Goal: Task Accomplishment & Management: Complete application form

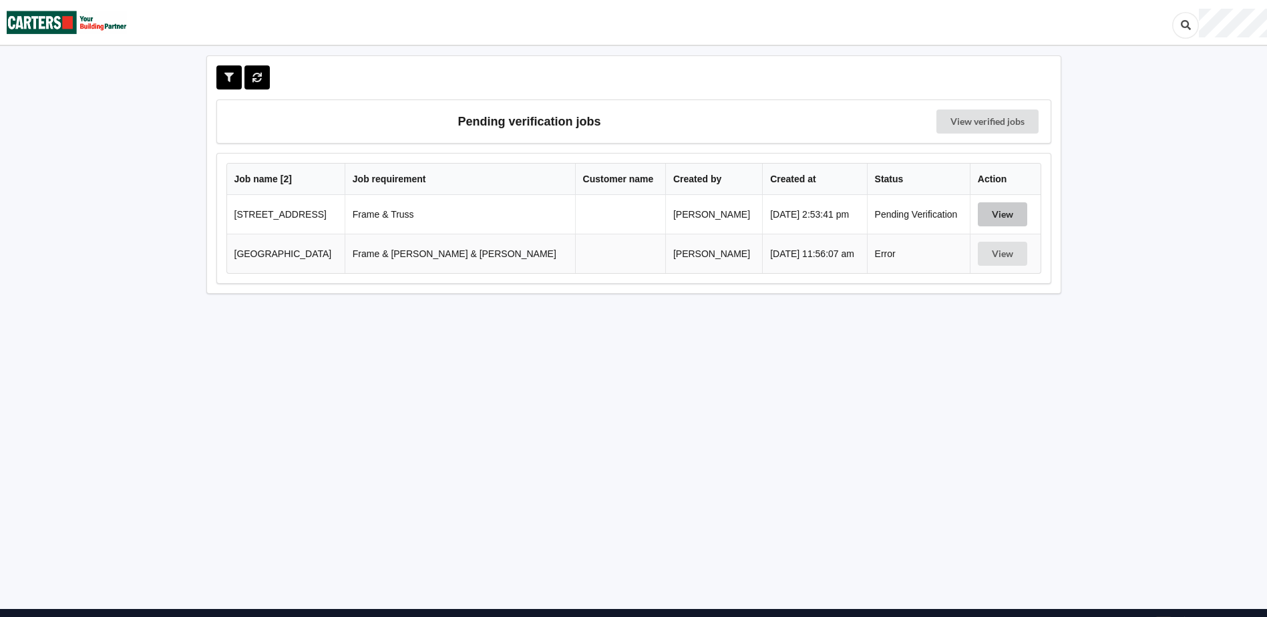
click at [980, 216] on button "View" at bounding box center [1002, 214] width 49 height 24
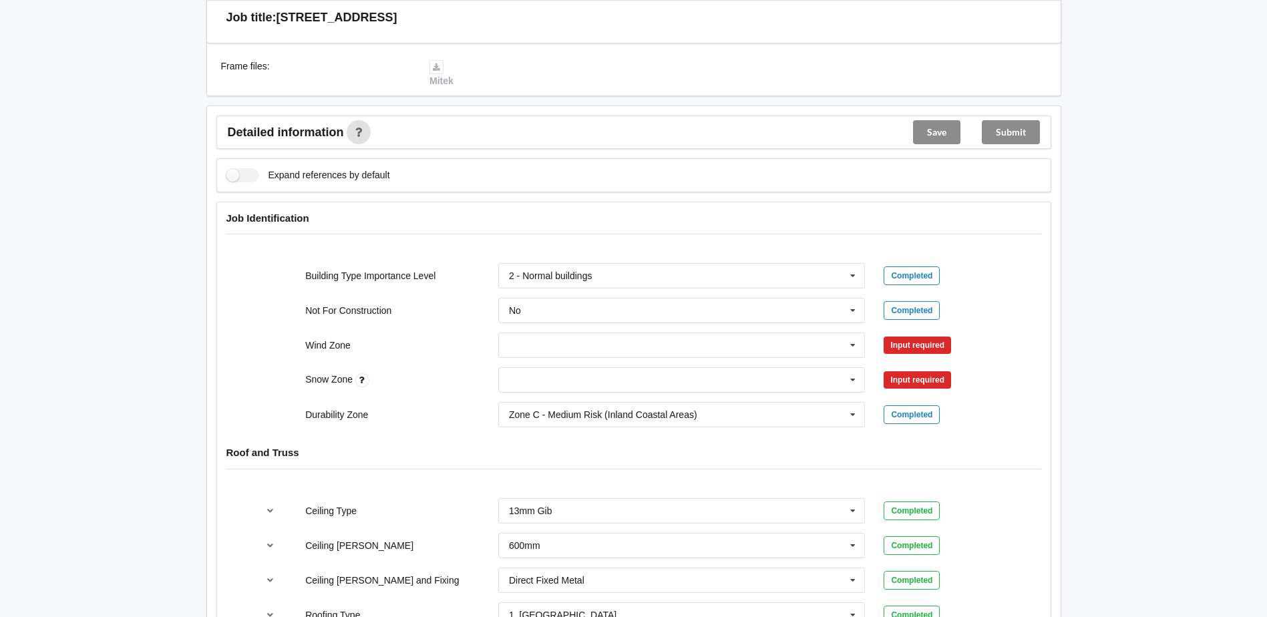
scroll to position [468, 0]
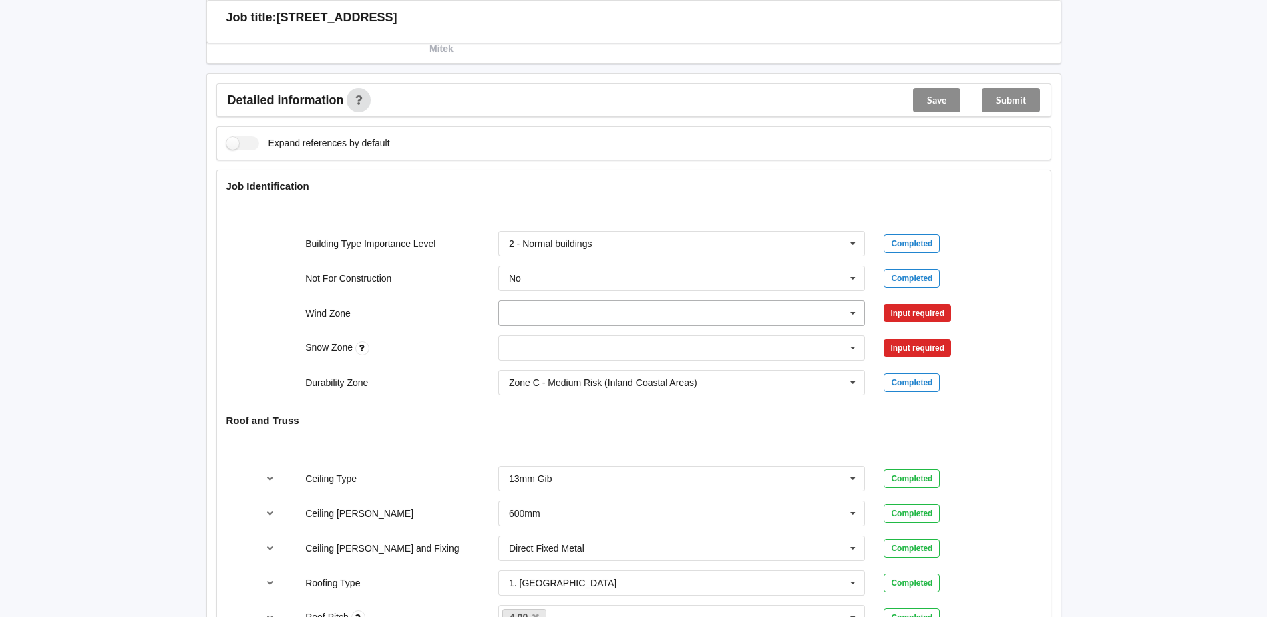
click at [850, 315] on icon at bounding box center [853, 313] width 20 height 25
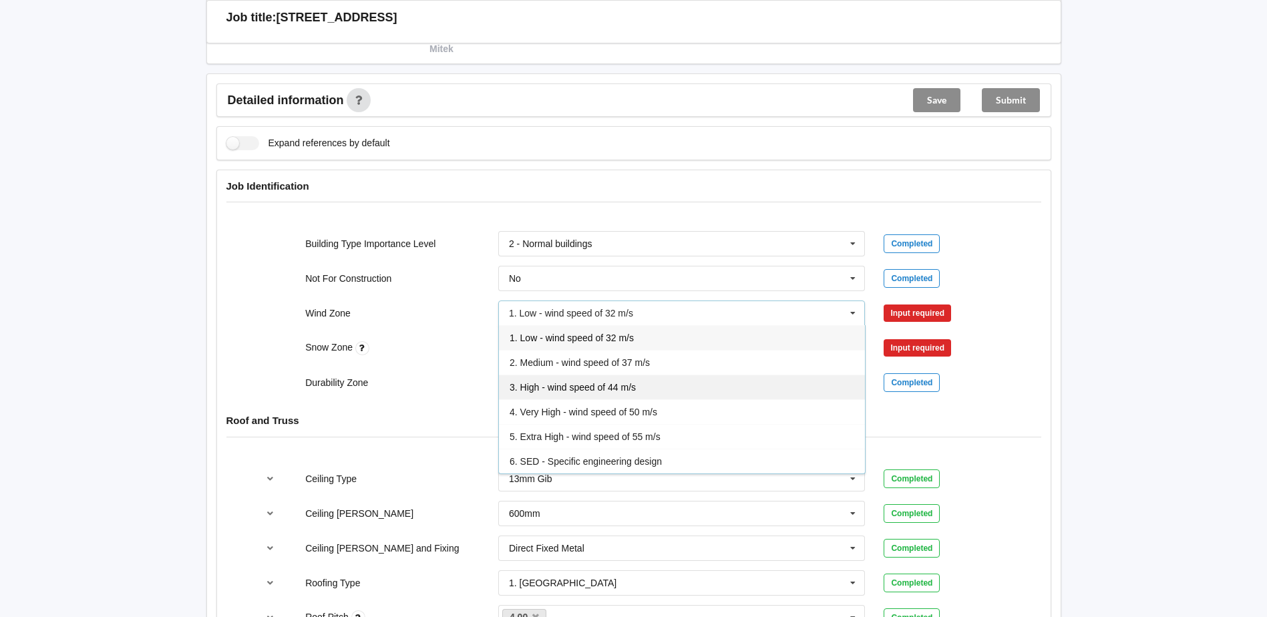
click at [606, 384] on span "3. High - wind speed of 44 m/s" at bounding box center [573, 387] width 126 height 11
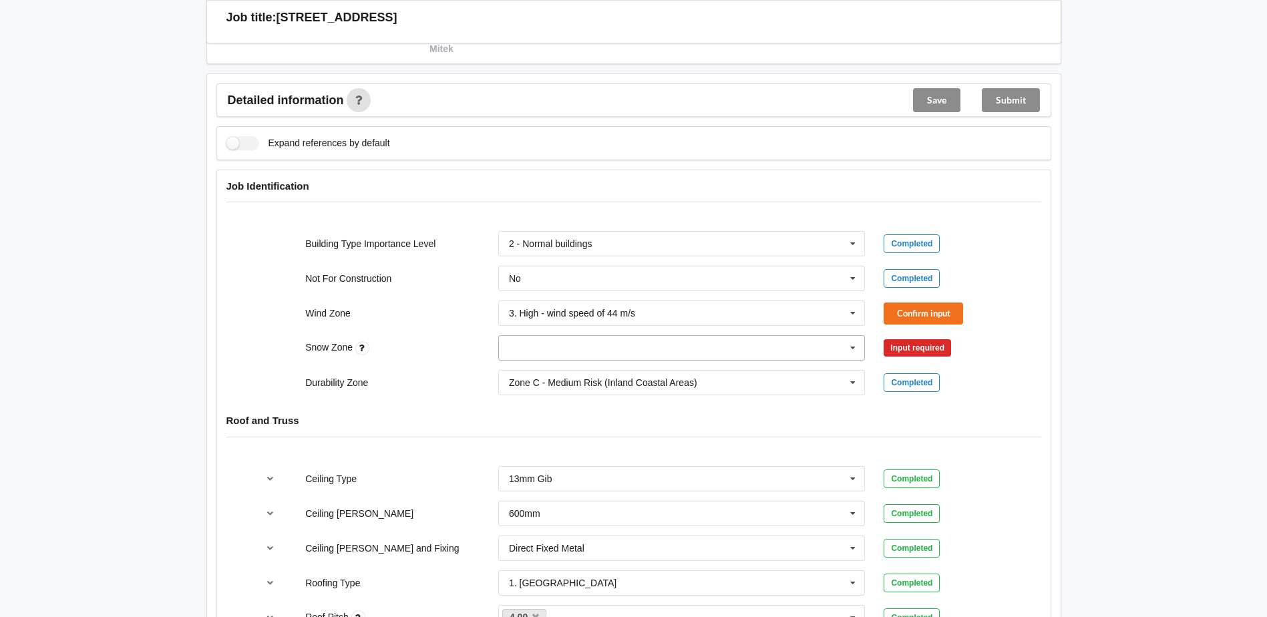
click at [854, 347] on icon at bounding box center [853, 348] width 20 height 25
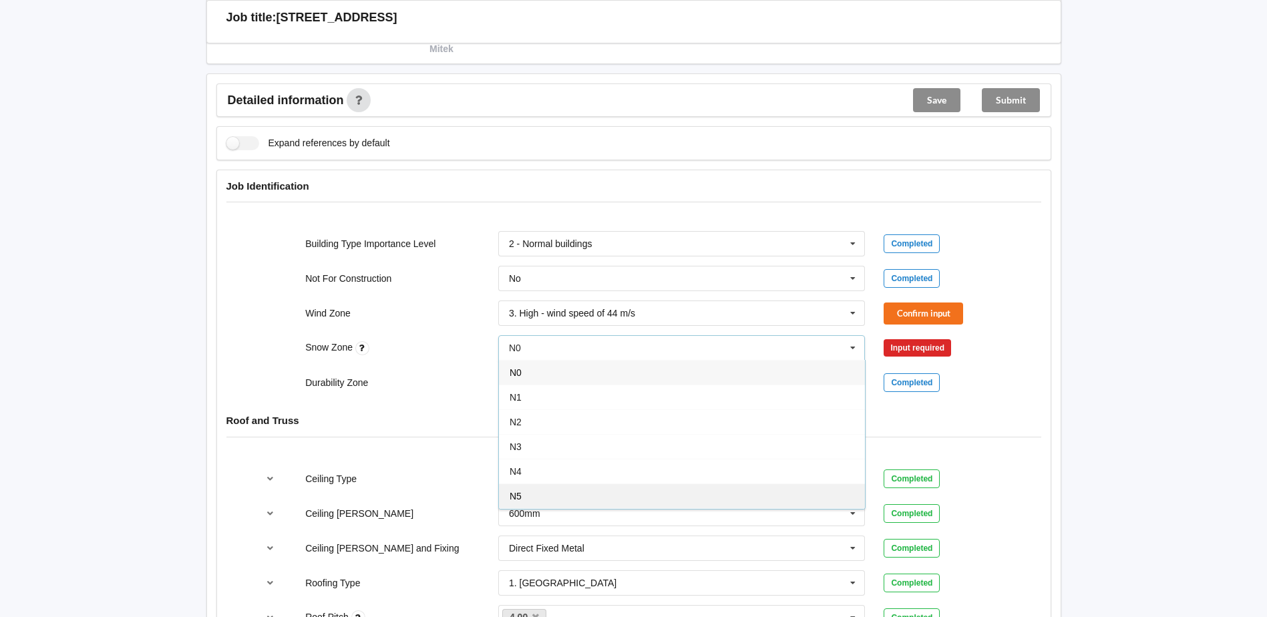
click at [580, 492] on div "N5" at bounding box center [682, 496] width 366 height 25
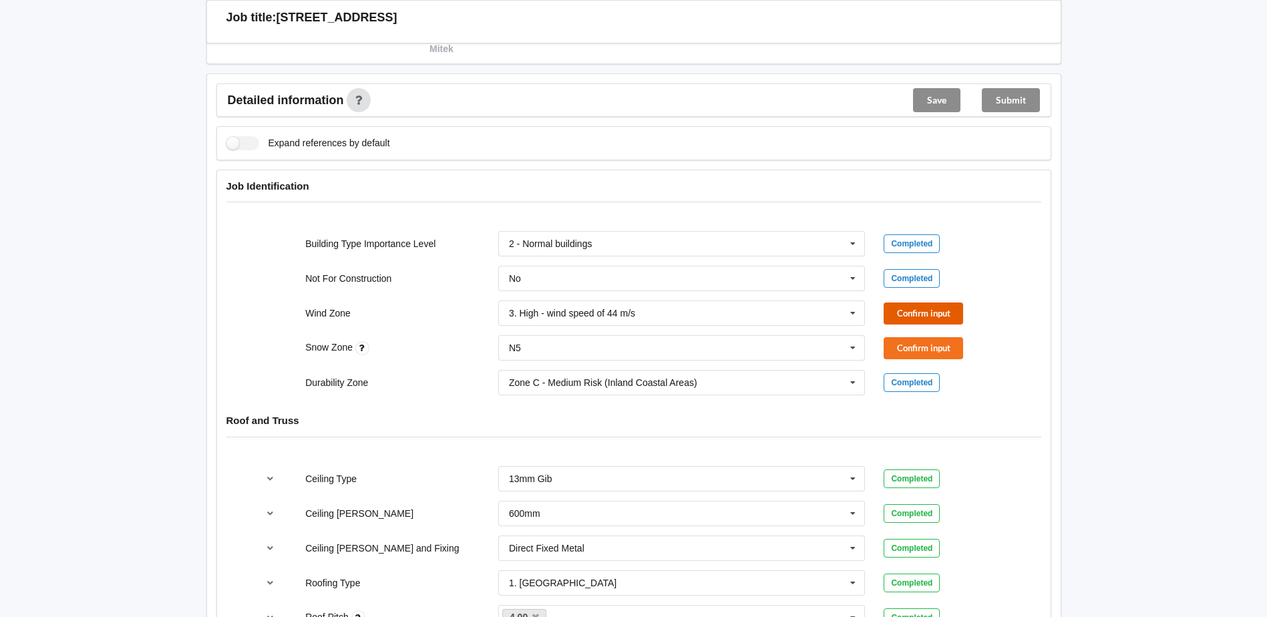
click at [927, 312] on button "Confirm input" at bounding box center [923, 314] width 79 height 22
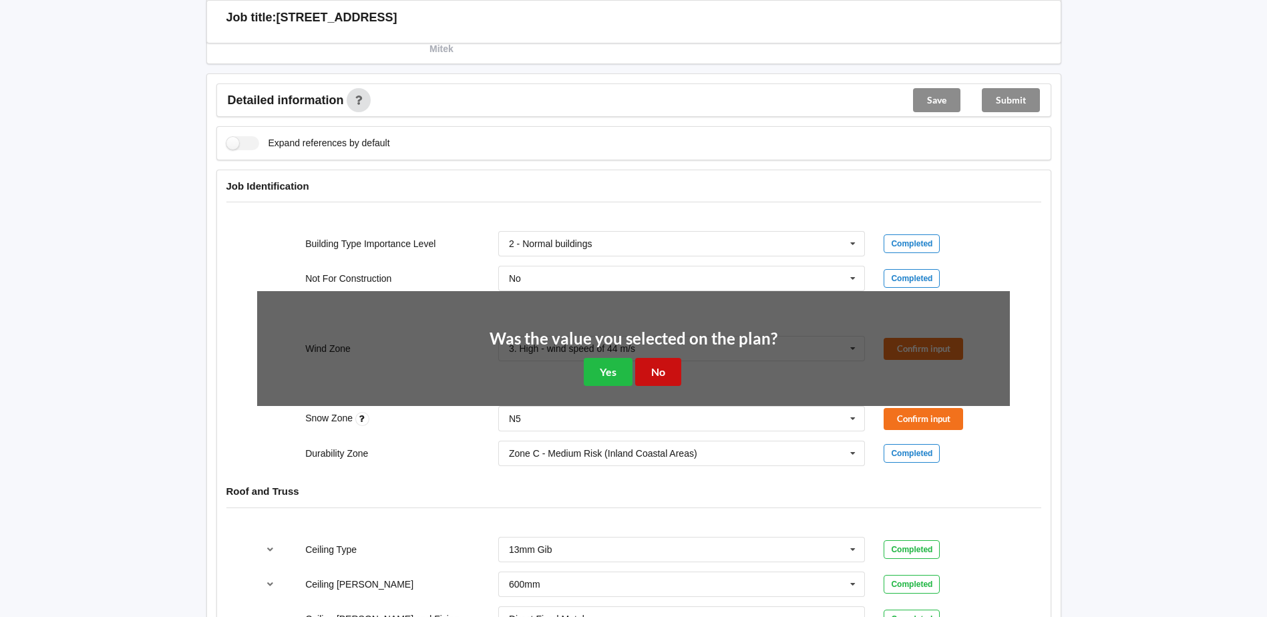
click at [665, 371] on button "No" at bounding box center [658, 371] width 46 height 27
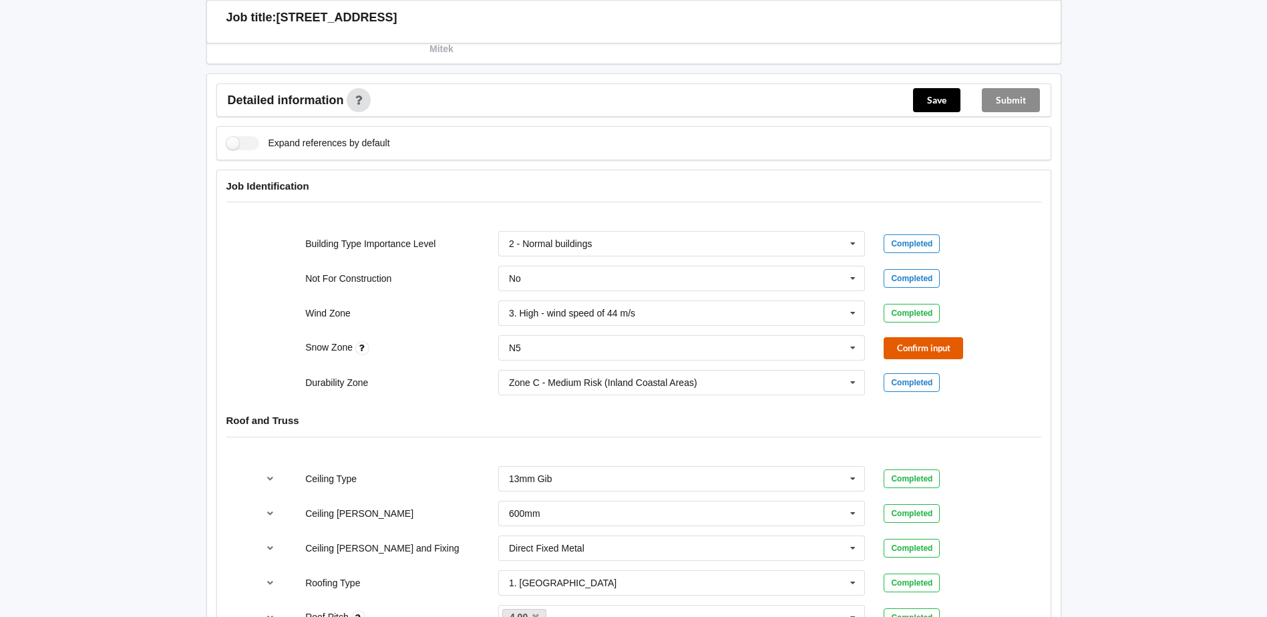
click at [914, 346] on button "Confirm input" at bounding box center [923, 348] width 79 height 22
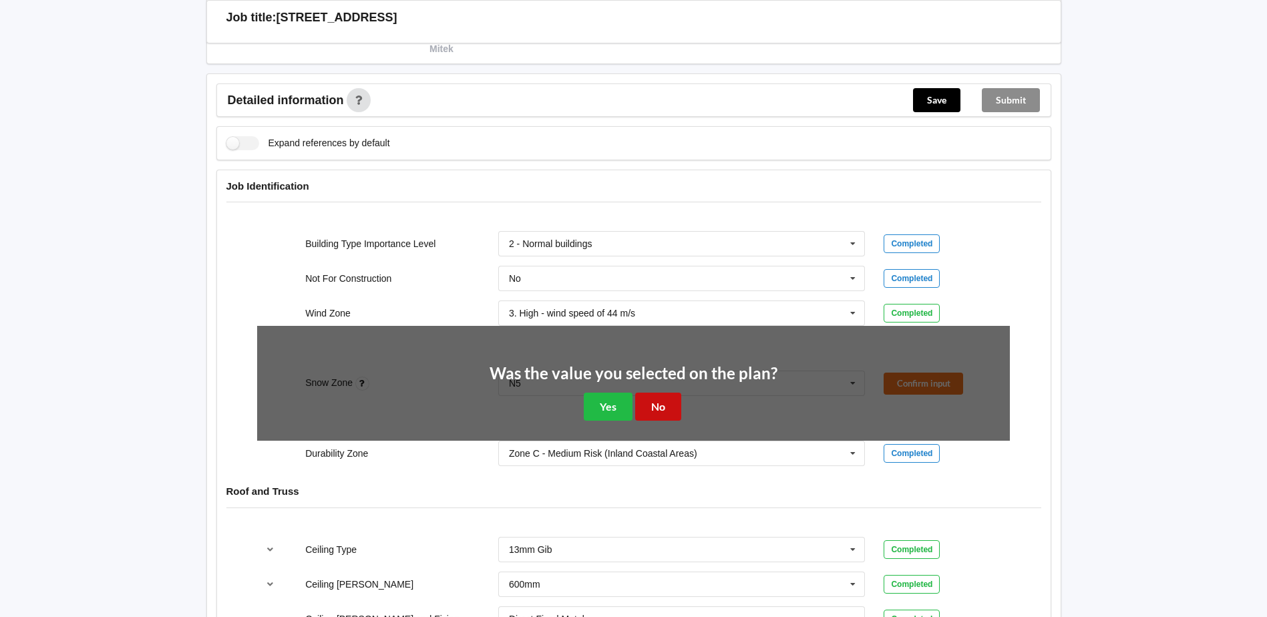
click at [662, 403] on button "No" at bounding box center [658, 406] width 46 height 27
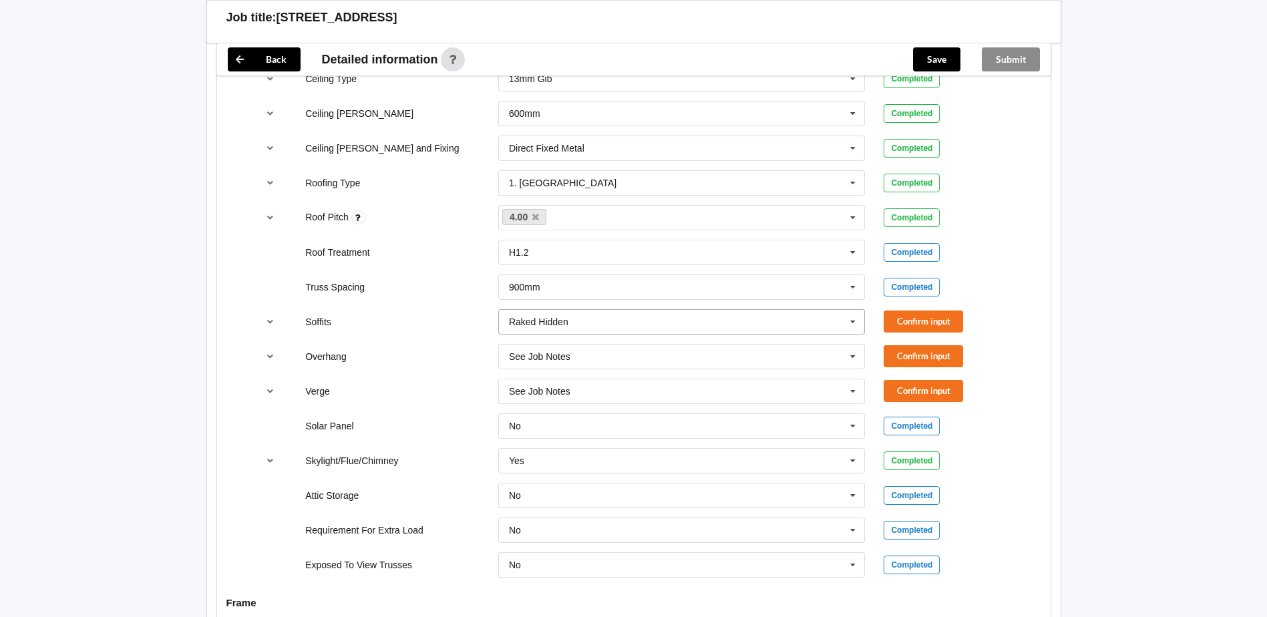
scroll to position [868, 0]
click at [918, 325] on button "Confirm input" at bounding box center [923, 321] width 79 height 22
click at [906, 361] on button "Confirm input" at bounding box center [923, 356] width 79 height 22
click at [910, 396] on button "Confirm input" at bounding box center [923, 390] width 79 height 22
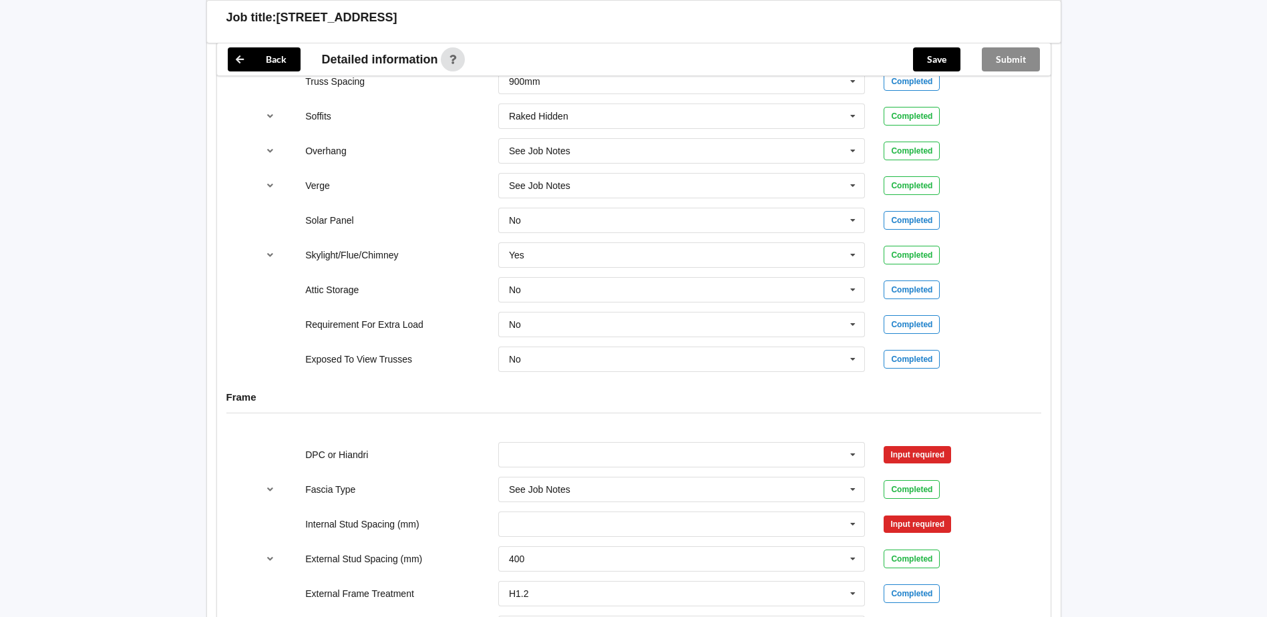
scroll to position [1202, 0]
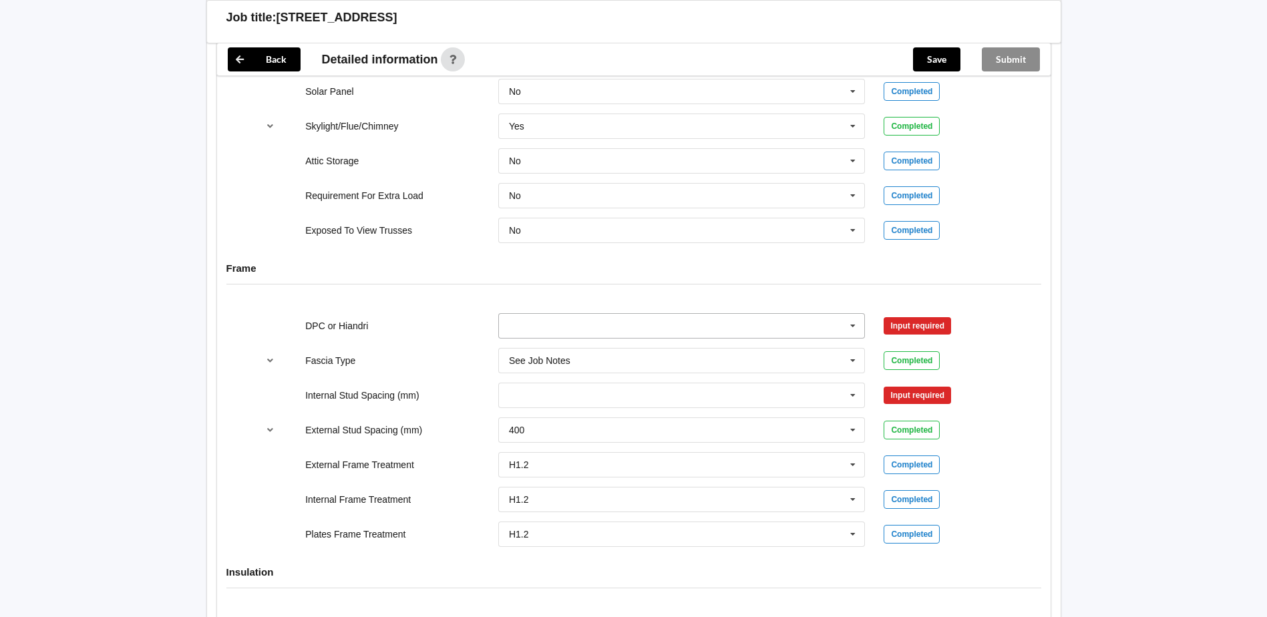
click at [854, 325] on icon at bounding box center [853, 326] width 20 height 25
click at [548, 349] on span "DPC Fitted" at bounding box center [532, 350] width 45 height 11
click at [916, 330] on button "Confirm input" at bounding box center [923, 326] width 79 height 22
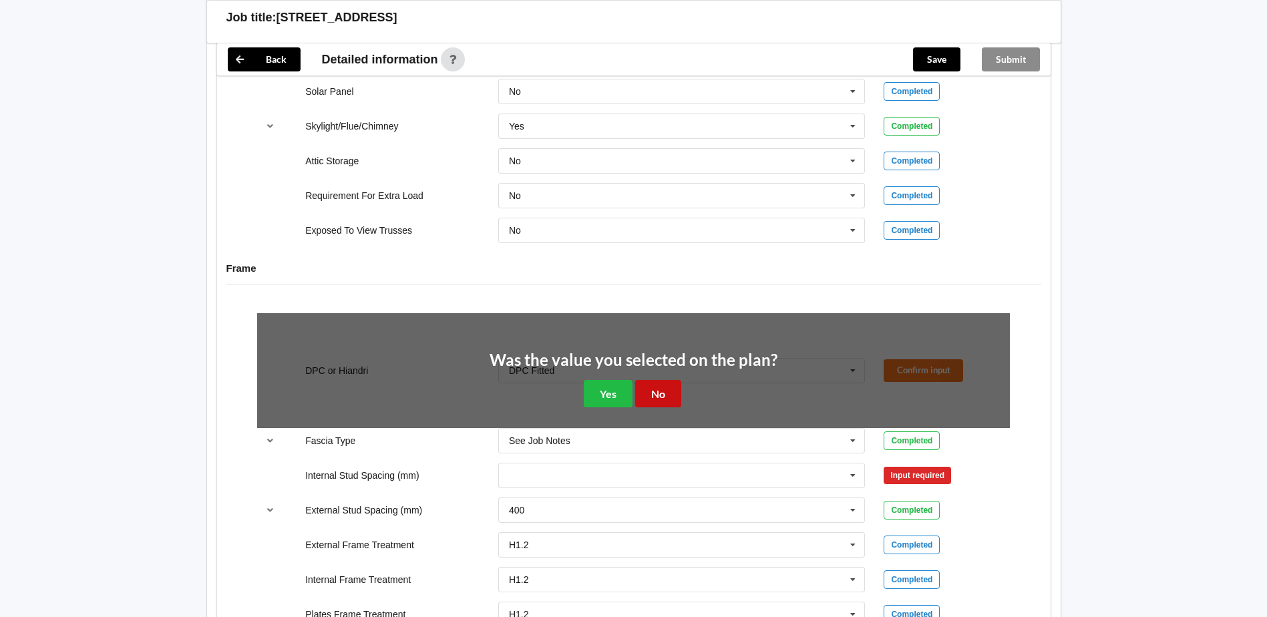
click at [653, 389] on button "No" at bounding box center [658, 393] width 46 height 27
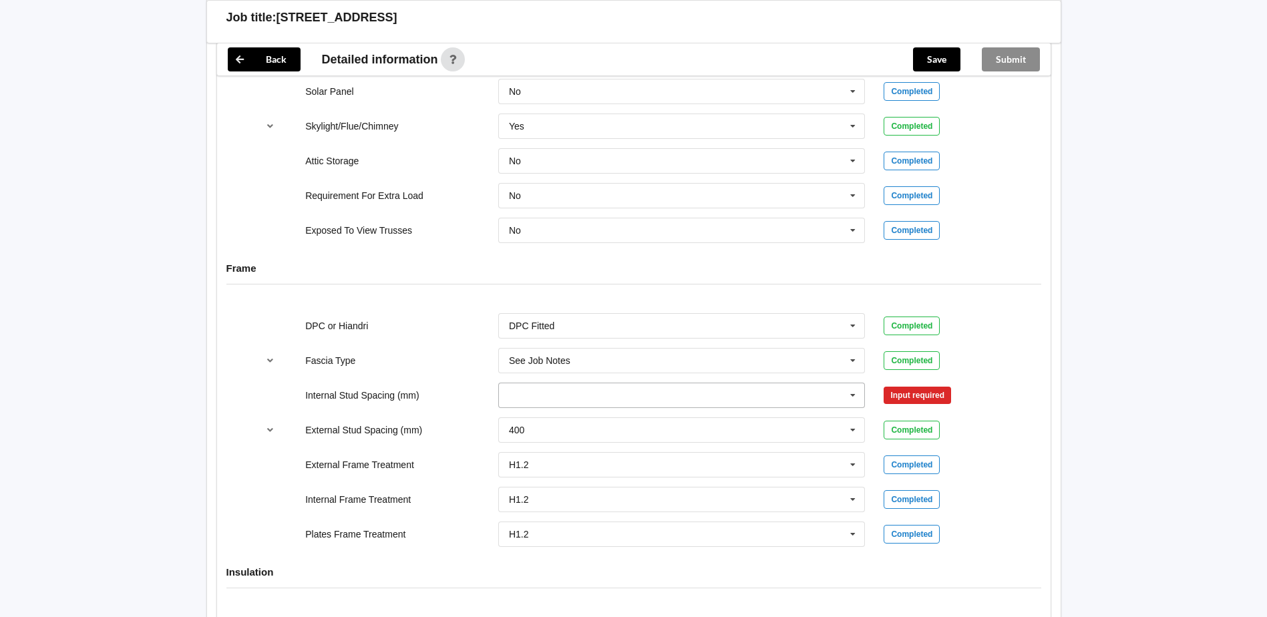
click at [860, 390] on icon at bounding box center [853, 395] width 20 height 25
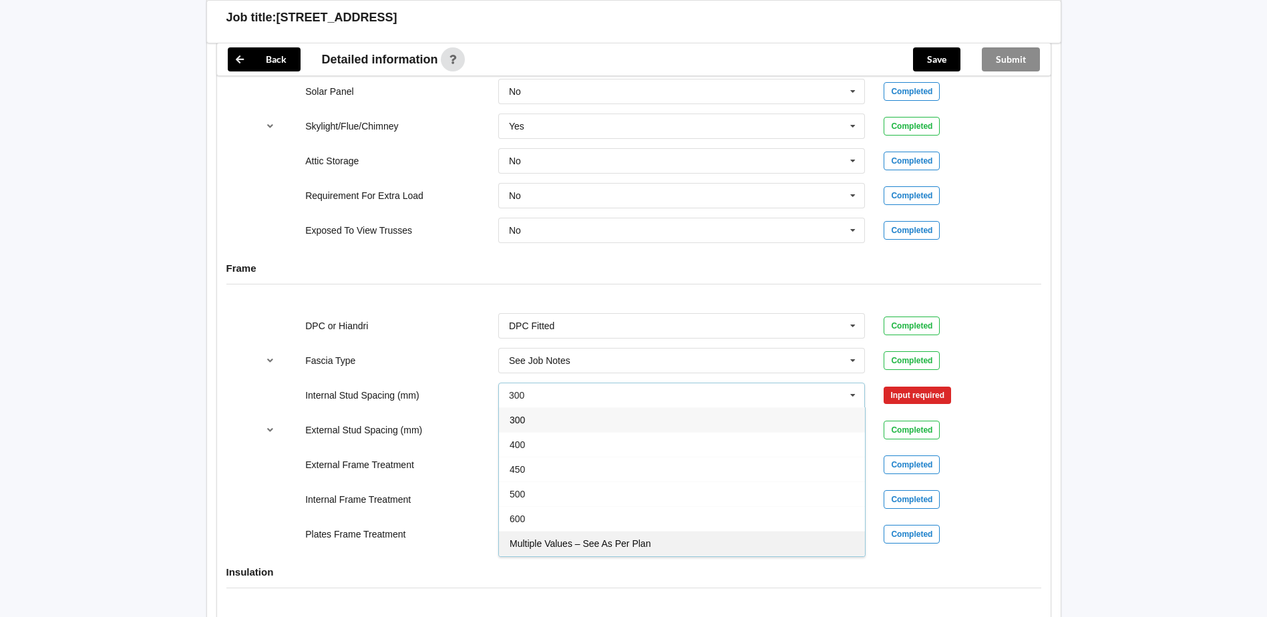
click at [602, 536] on div "Multiple Values – See As Per Plan" at bounding box center [682, 543] width 366 height 25
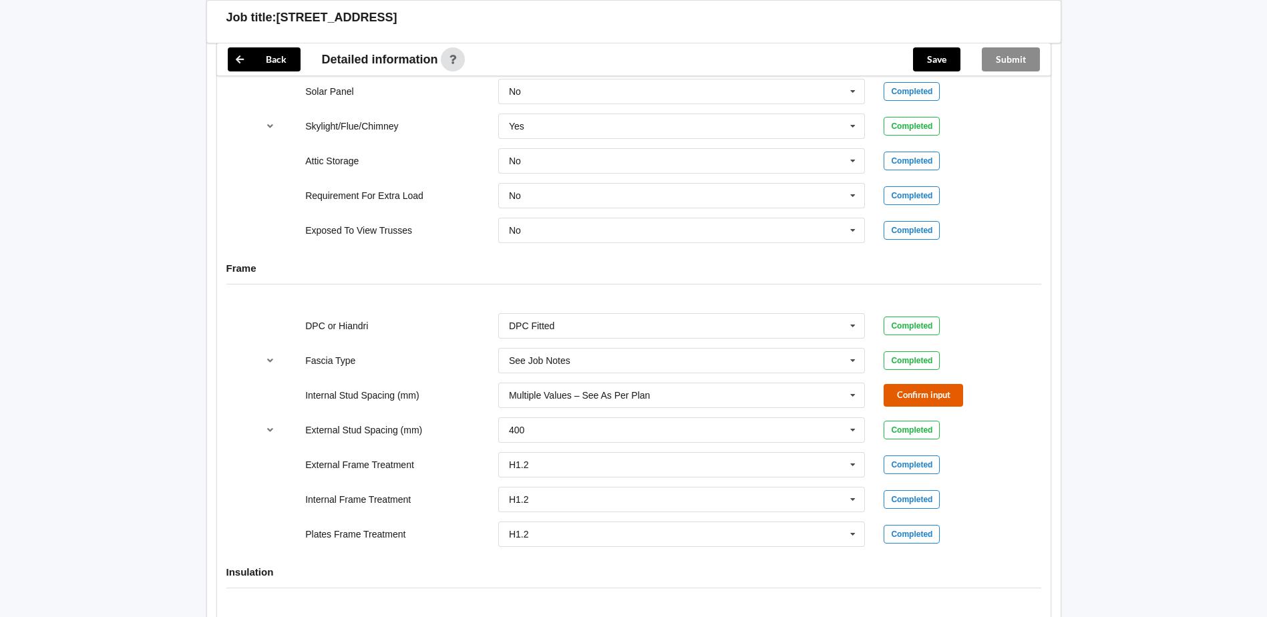
click at [912, 388] on button "Confirm input" at bounding box center [923, 395] width 79 height 22
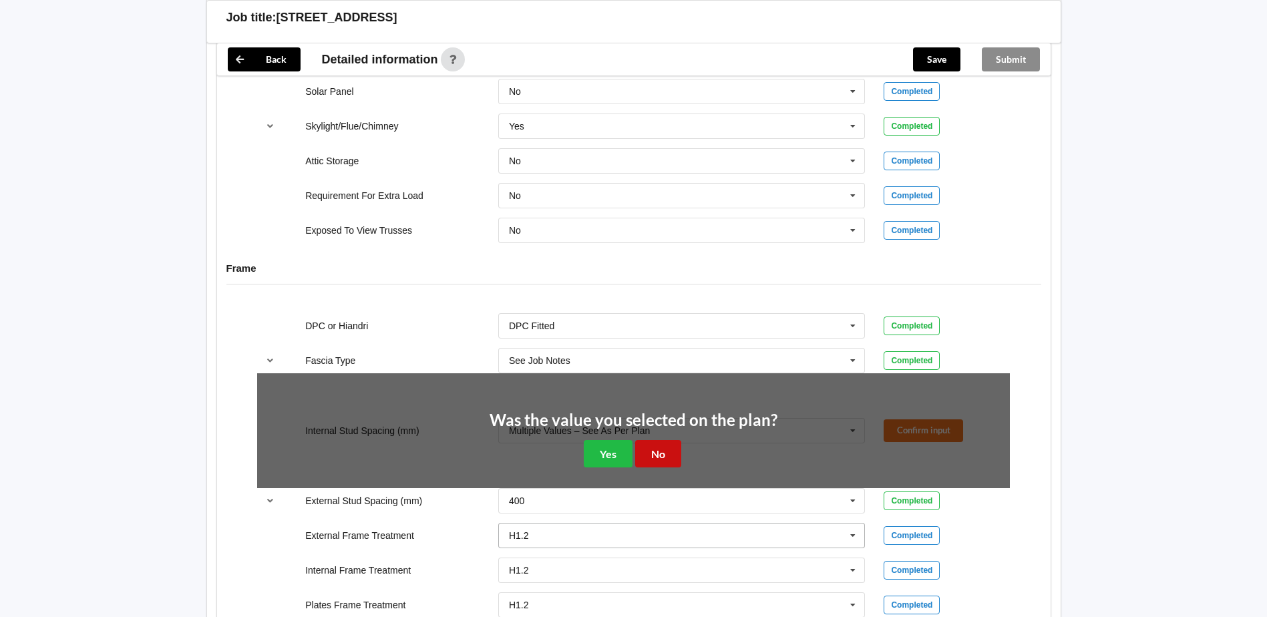
click at [655, 458] on button "No" at bounding box center [658, 453] width 46 height 27
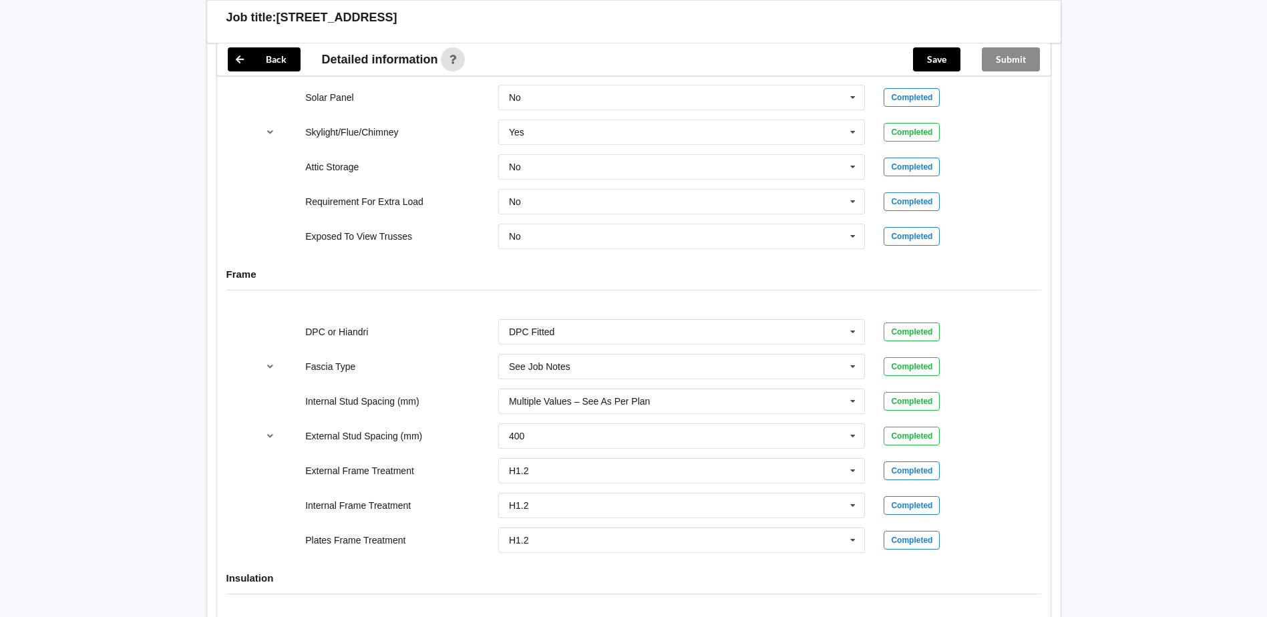
scroll to position [1190, 0]
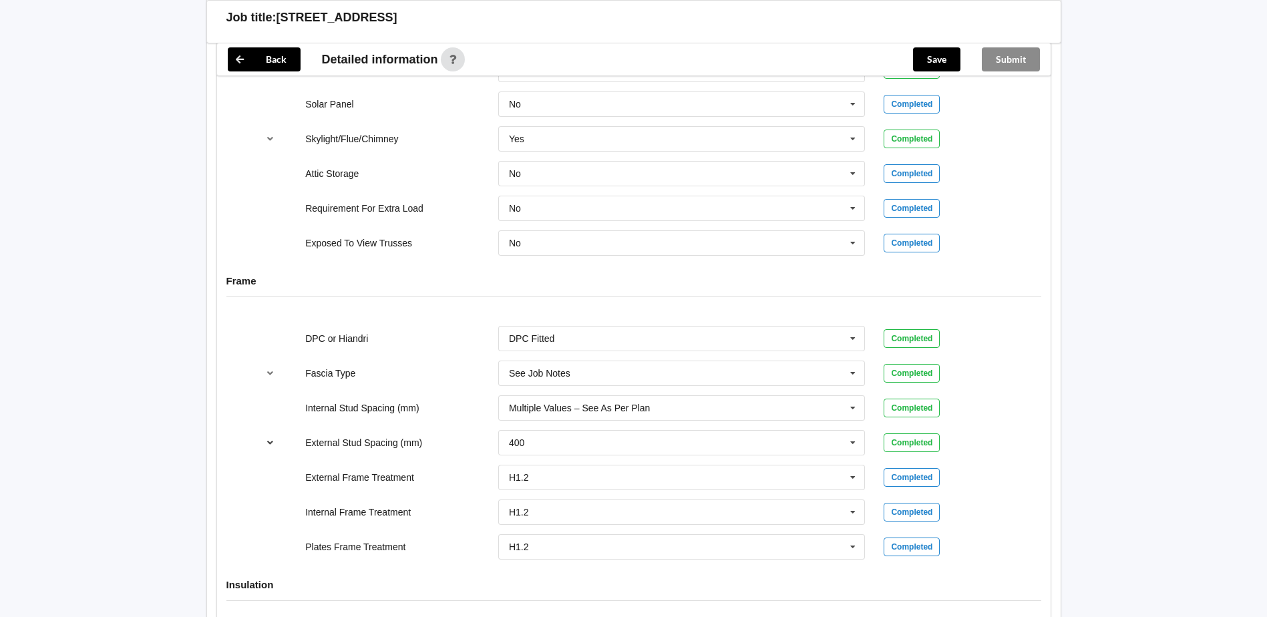
click at [267, 442] on icon "reference-toggle" at bounding box center [270, 442] width 11 height 8
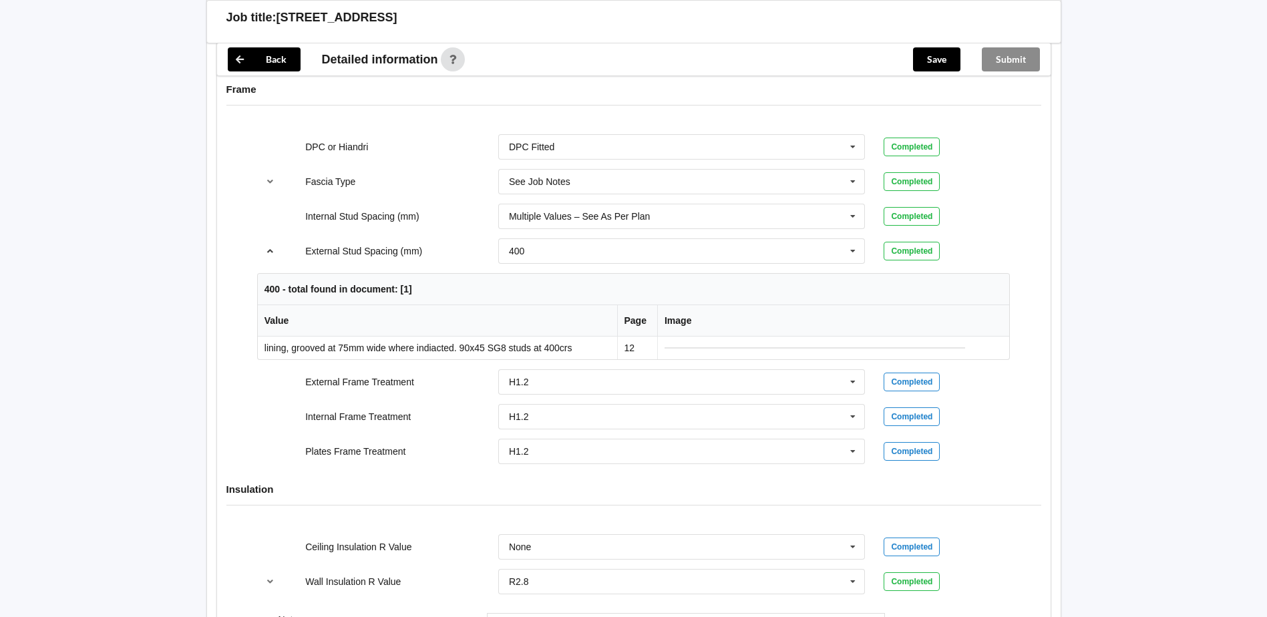
scroll to position [1457, 0]
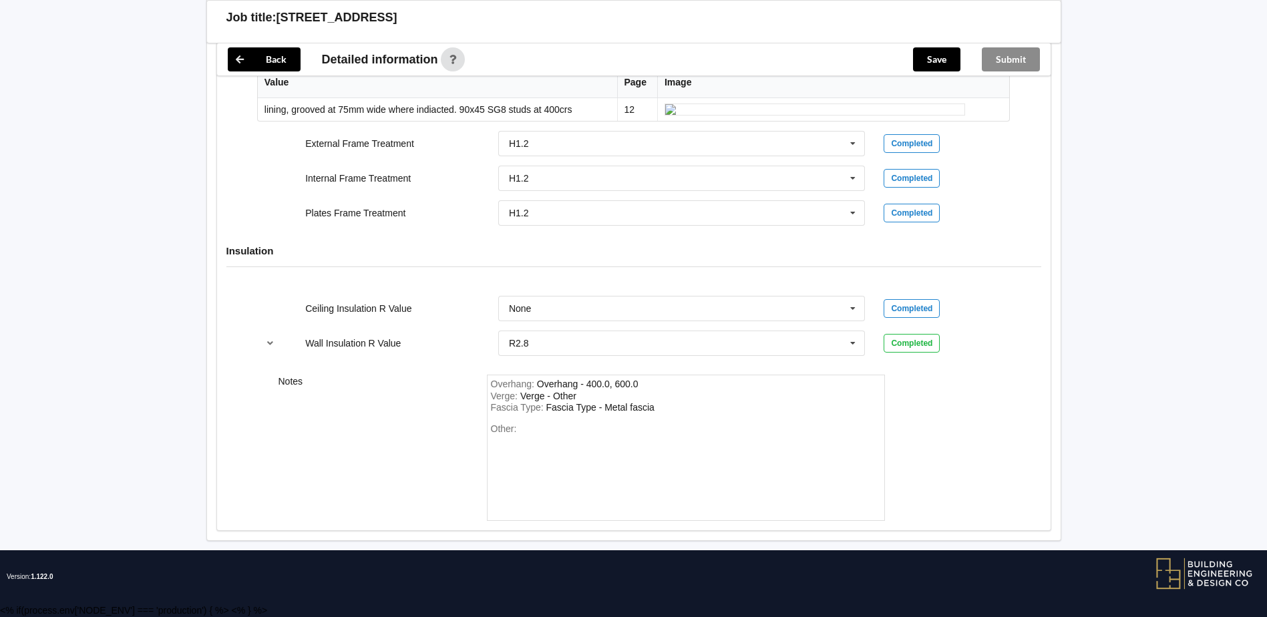
scroll to position [1709, 0]
click at [937, 63] on button "Save" at bounding box center [936, 59] width 47 height 24
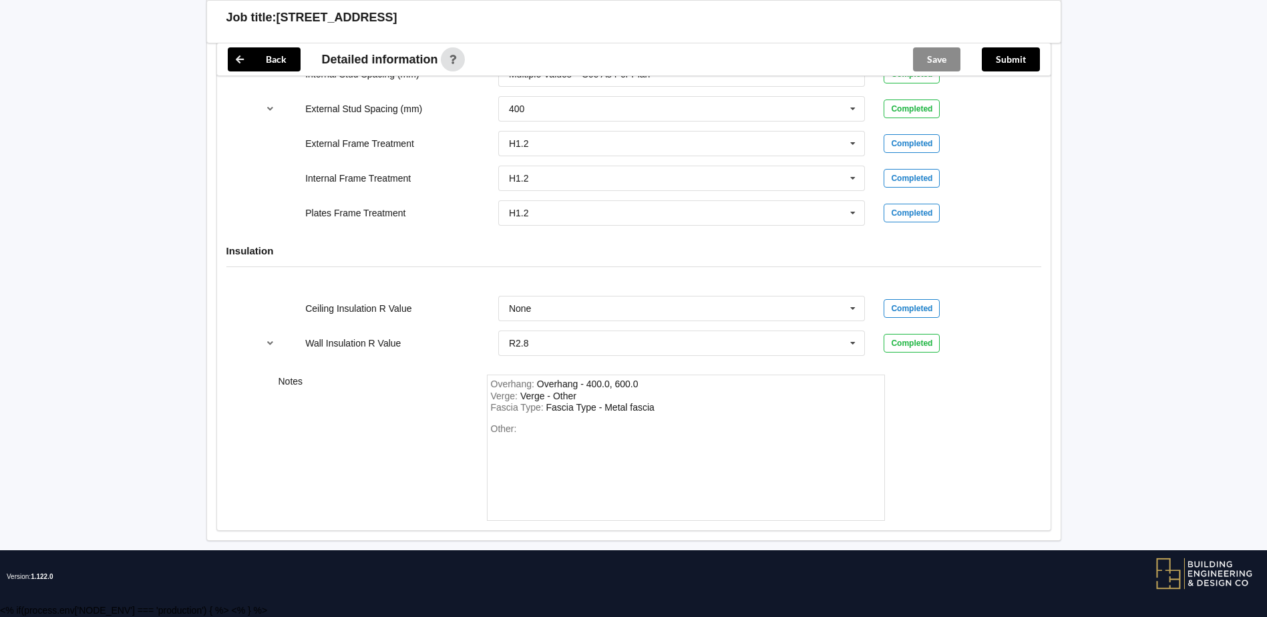
scroll to position [1462, 0]
click at [1002, 62] on button "Submit" at bounding box center [1011, 59] width 58 height 24
